Goal: Transaction & Acquisition: Purchase product/service

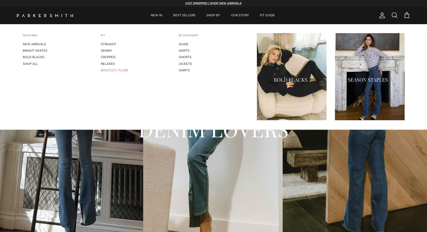
click at [109, 69] on link "BOOTCUT / FLARE" at bounding box center [136, 70] width 70 height 6
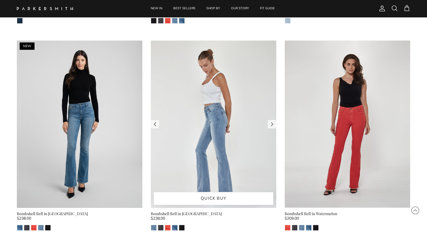
scroll to position [421, 0]
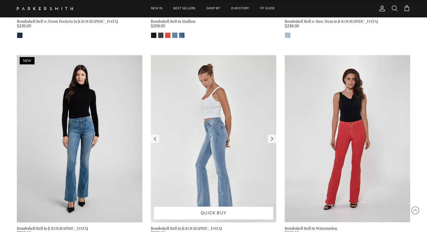
click at [197, 159] on img at bounding box center [214, 138] width 126 height 167
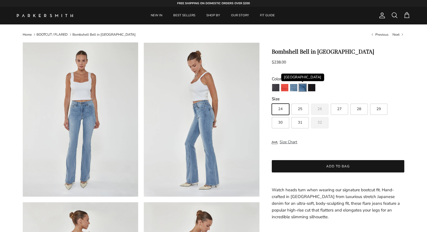
click at [302, 89] on img "Venice" at bounding box center [302, 87] width 7 height 7
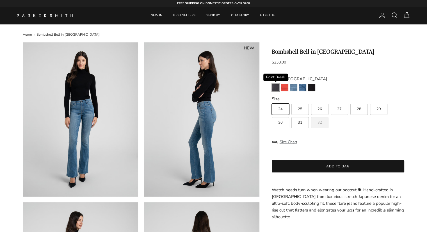
click at [276, 90] on img "Point Break" at bounding box center [275, 87] width 7 height 7
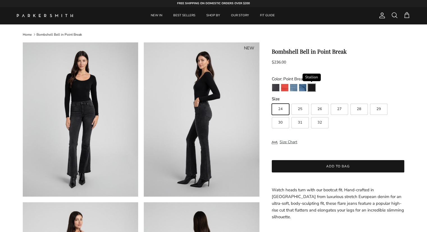
click at [311, 85] on img "Stallion" at bounding box center [311, 87] width 7 height 7
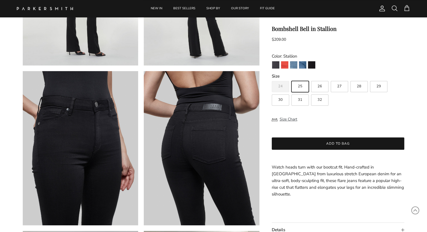
scroll to position [309, 0]
